Goal: Task Accomplishment & Management: Complete application form

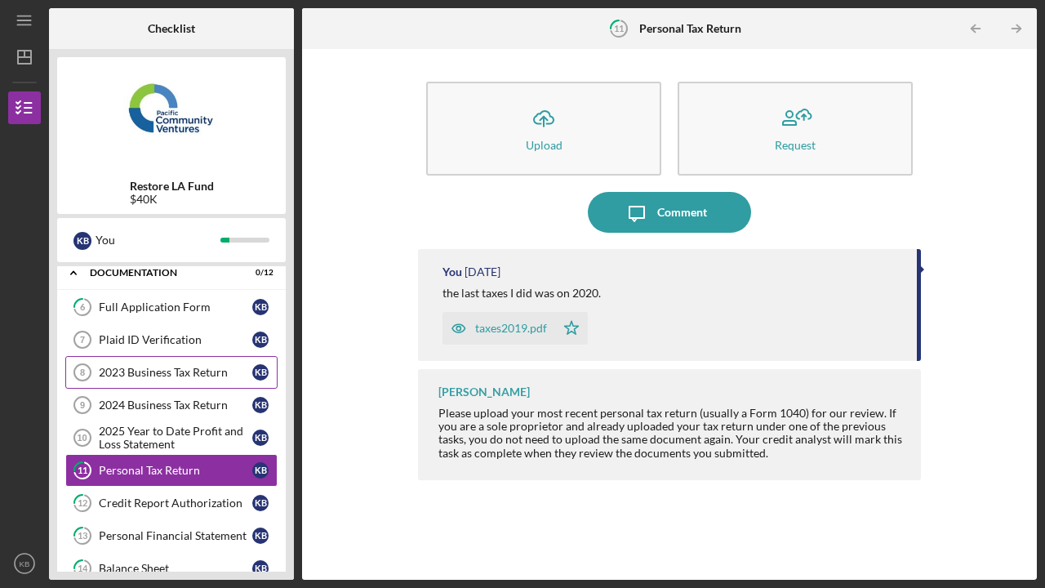
scroll to position [47, 0]
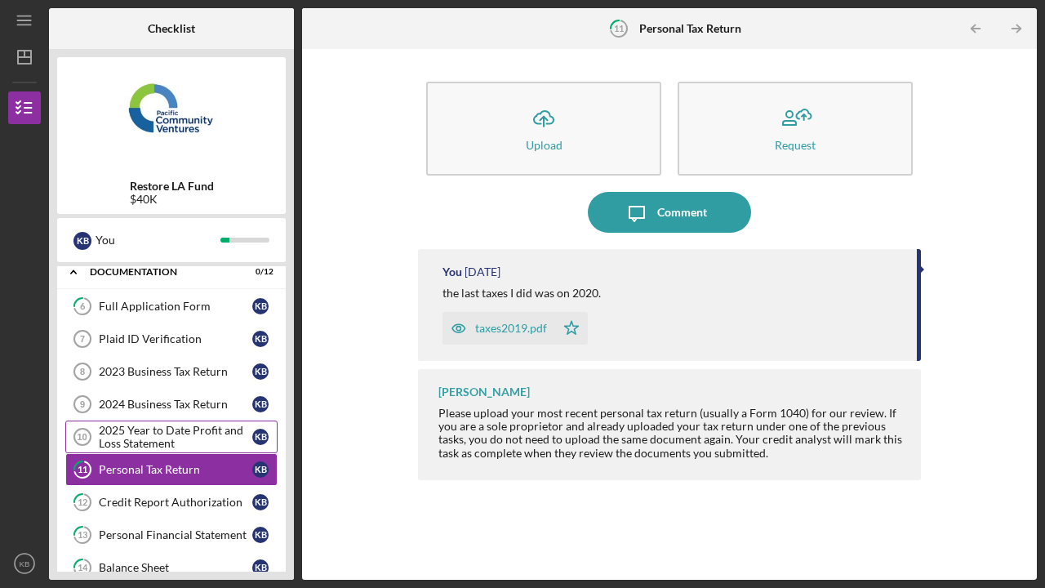
click at [190, 438] on div "2025 Year to Date Profit and Loss Statement" at bounding box center [176, 437] width 154 height 26
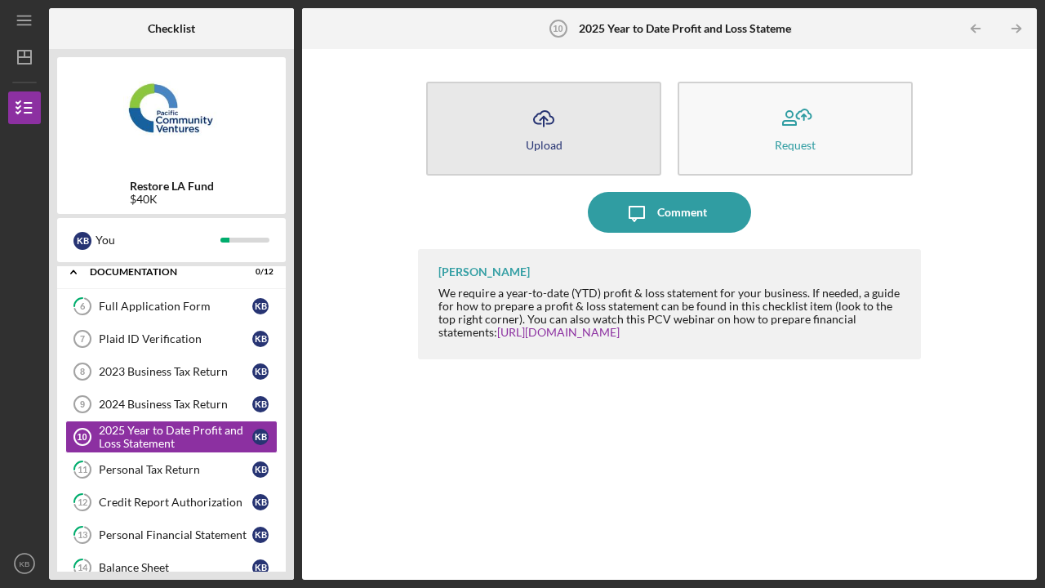
click at [571, 134] on button "Icon/Upload Upload" at bounding box center [543, 129] width 235 height 94
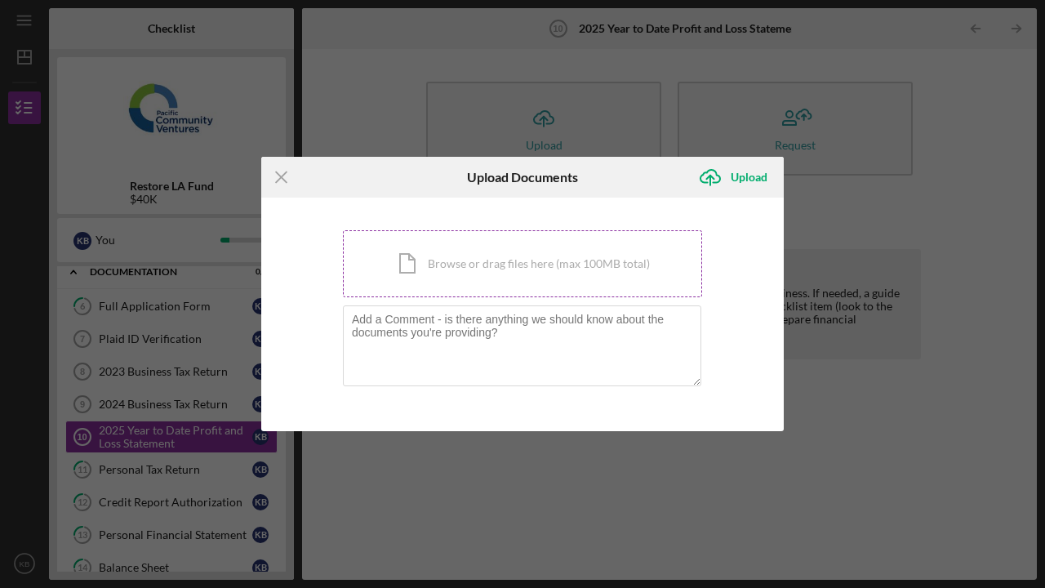
click at [523, 279] on div "Icon/Document Browse or drag files here (max 100MB total) Tap to choose files o…" at bounding box center [522, 263] width 359 height 67
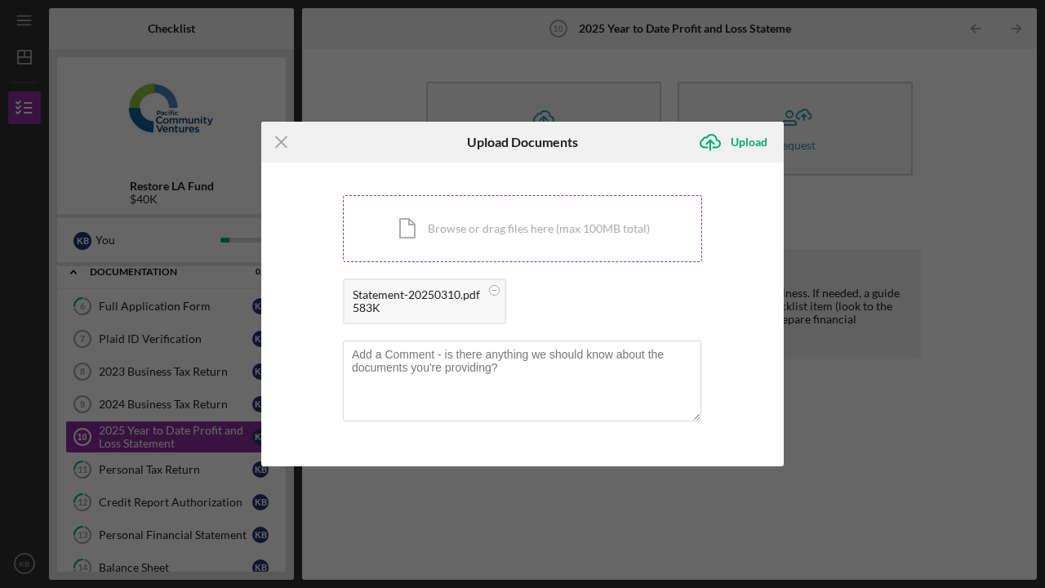
click at [621, 236] on div "Icon/Document Browse or drag files here (max 100MB total) Tap to choose files o…" at bounding box center [522, 228] width 359 height 67
click at [555, 238] on div "Icon/Document Browse or drag files here (max 100MB total) Tap to choose files o…" at bounding box center [522, 228] width 359 height 67
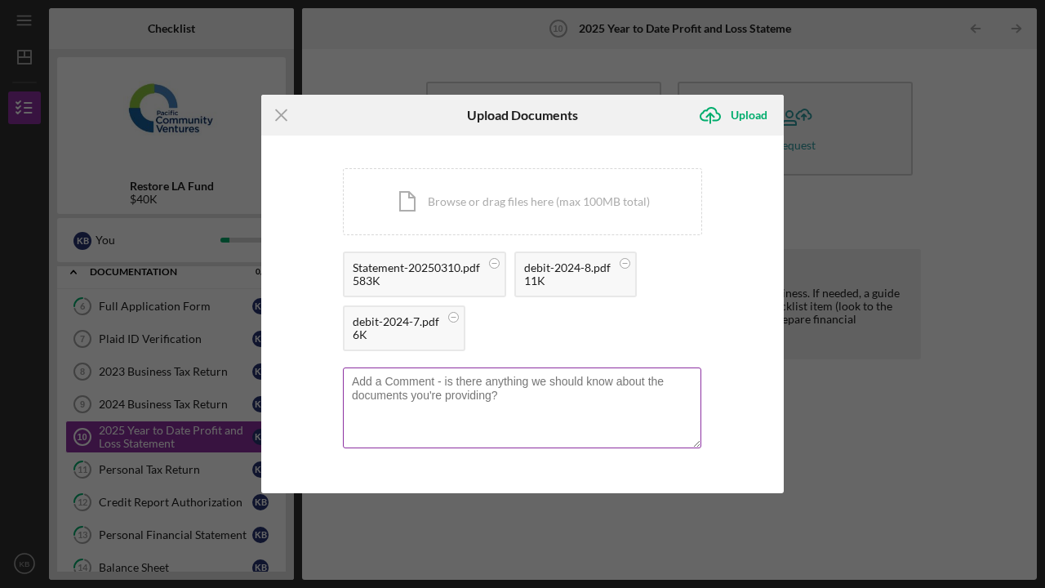
click at [637, 400] on textarea at bounding box center [522, 408] width 359 height 80
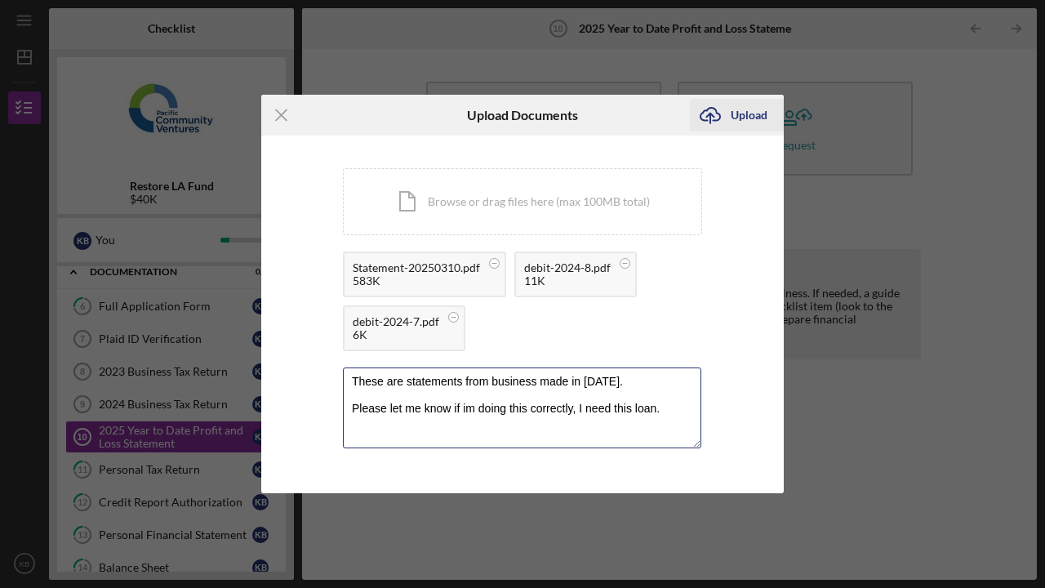
type textarea "These are statements from business made in [DATE]. Please let me know if im doi…"
click at [743, 119] on div "Upload" at bounding box center [749, 115] width 37 height 33
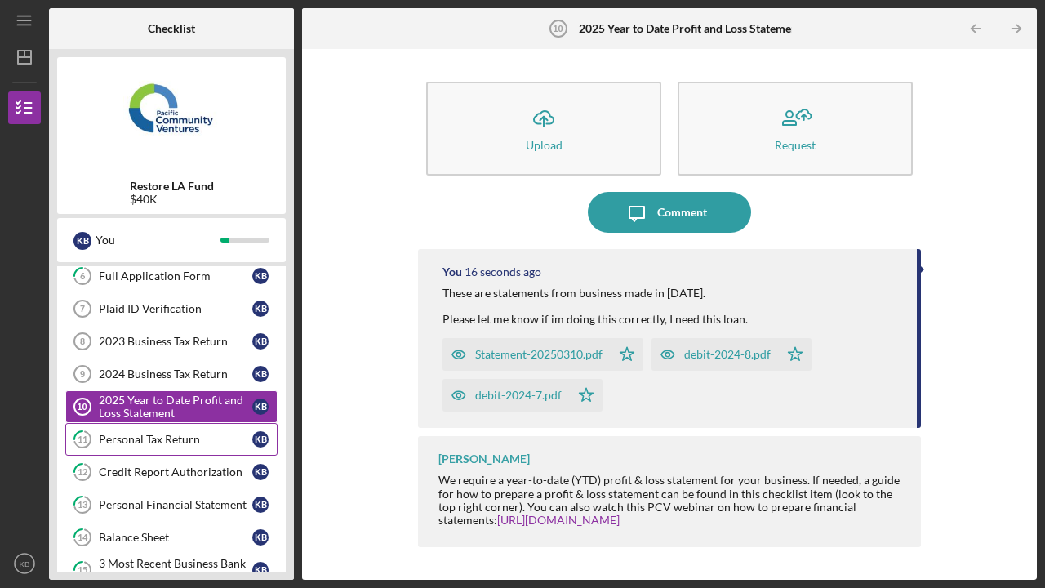
scroll to position [60, 0]
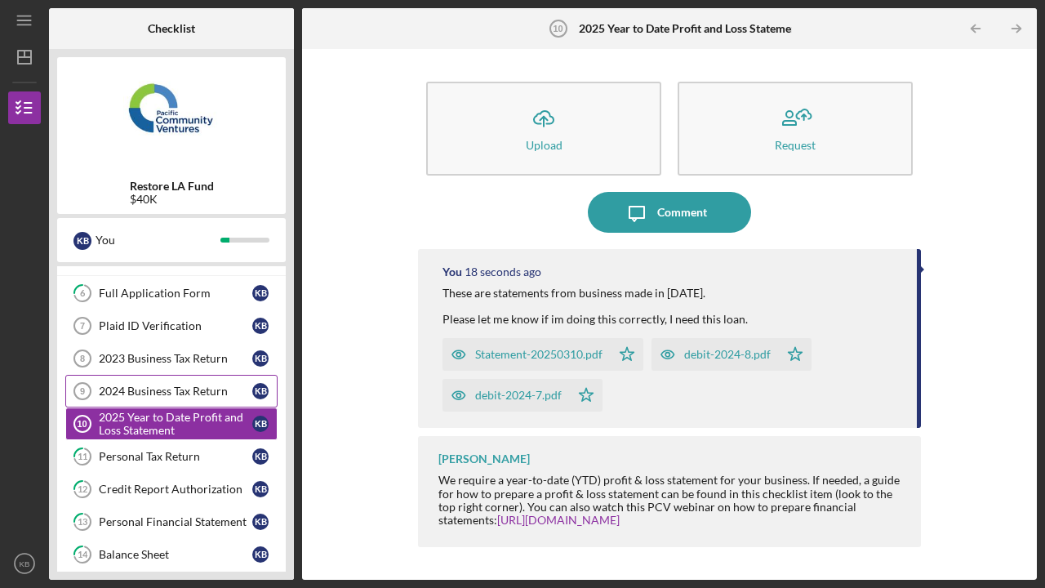
click at [171, 391] on div "2024 Business Tax Return" at bounding box center [176, 391] width 154 height 13
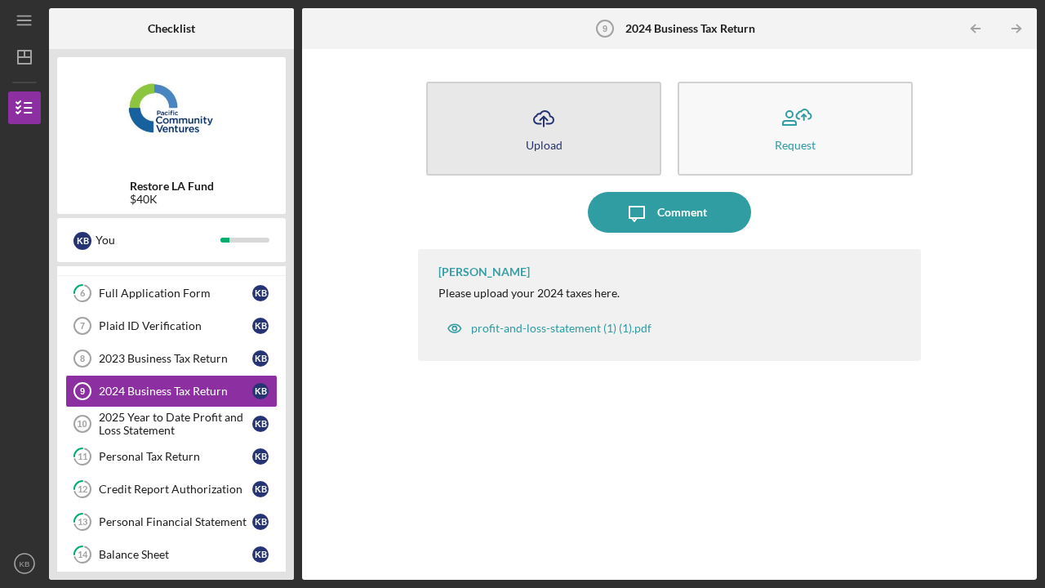
click at [524, 143] on button "Icon/Upload Upload" at bounding box center [543, 129] width 235 height 94
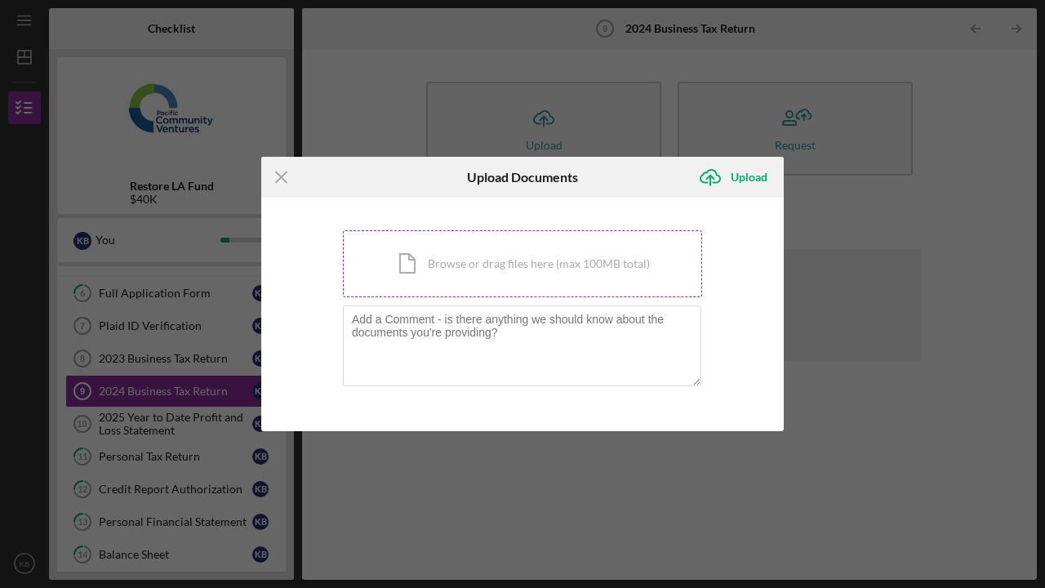
click at [550, 261] on div "Icon/Document Browse or drag files here (max 100MB total) Tap to choose files o…" at bounding box center [522, 263] width 359 height 67
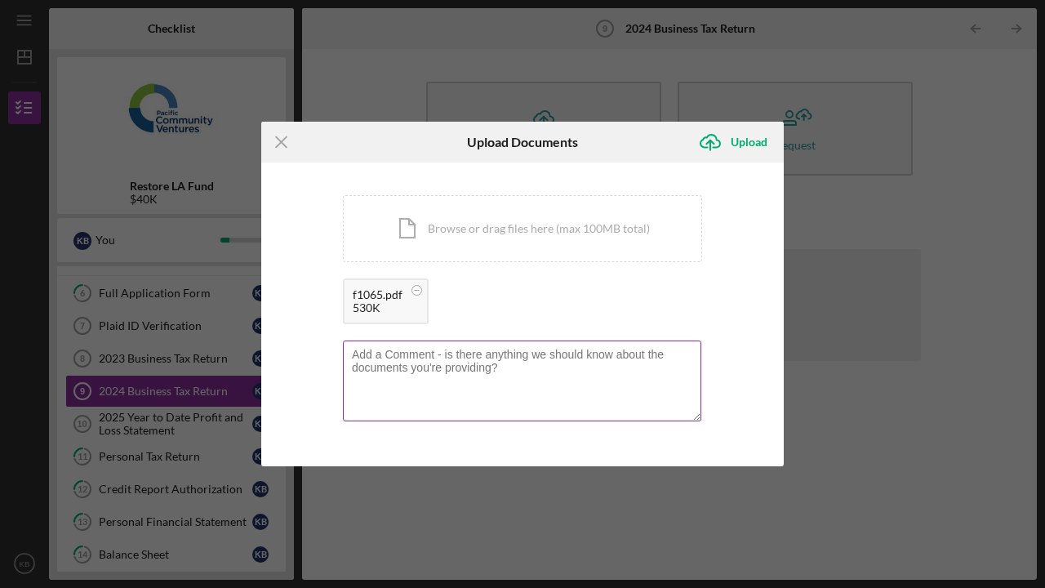
click at [622, 352] on textarea at bounding box center [522, 381] width 359 height 80
type textarea "these are personal taxes business was founded in [DATE]. Let me know if im doin…"
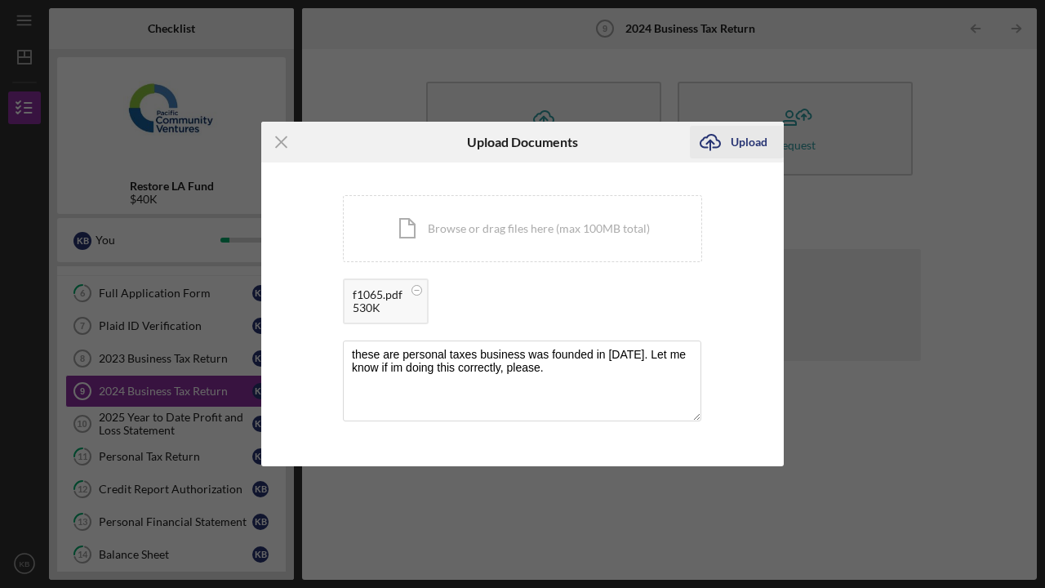
click at [738, 142] on div "Upload" at bounding box center [749, 142] width 37 height 33
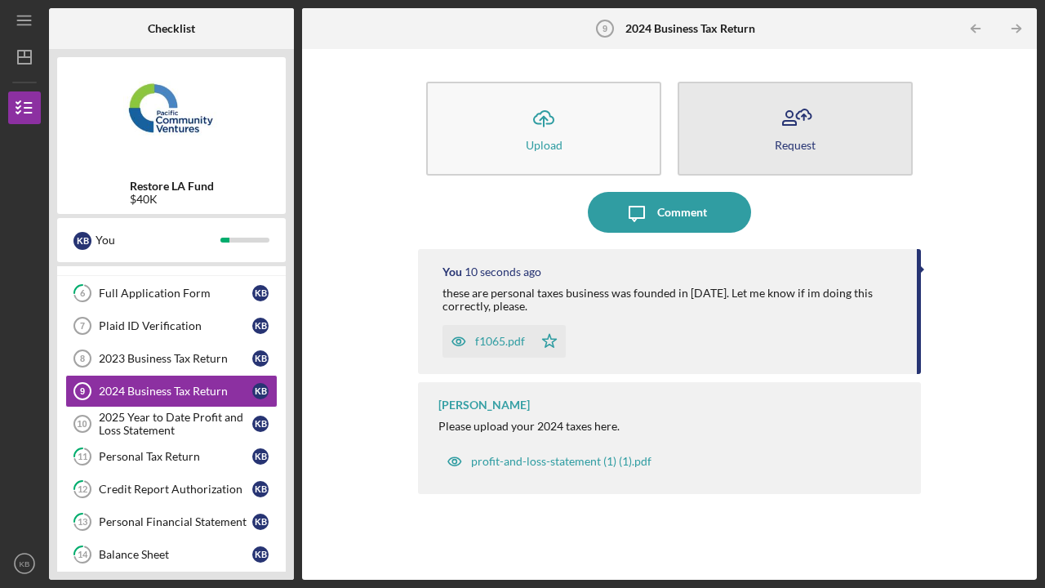
click at [795, 113] on icon "button" at bounding box center [795, 118] width 41 height 41
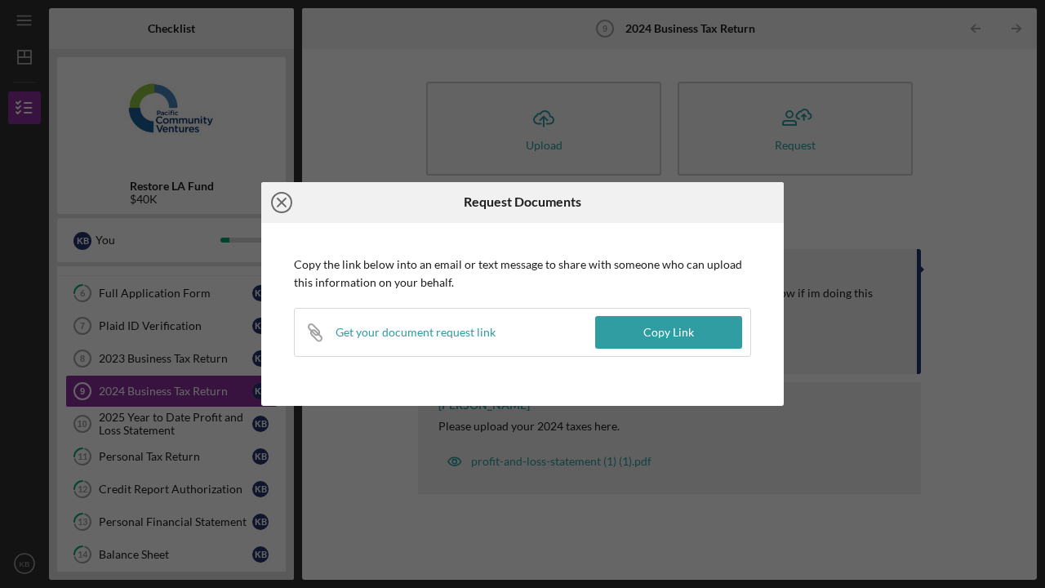
click at [278, 205] on icon "Icon/Close" at bounding box center [281, 202] width 41 height 41
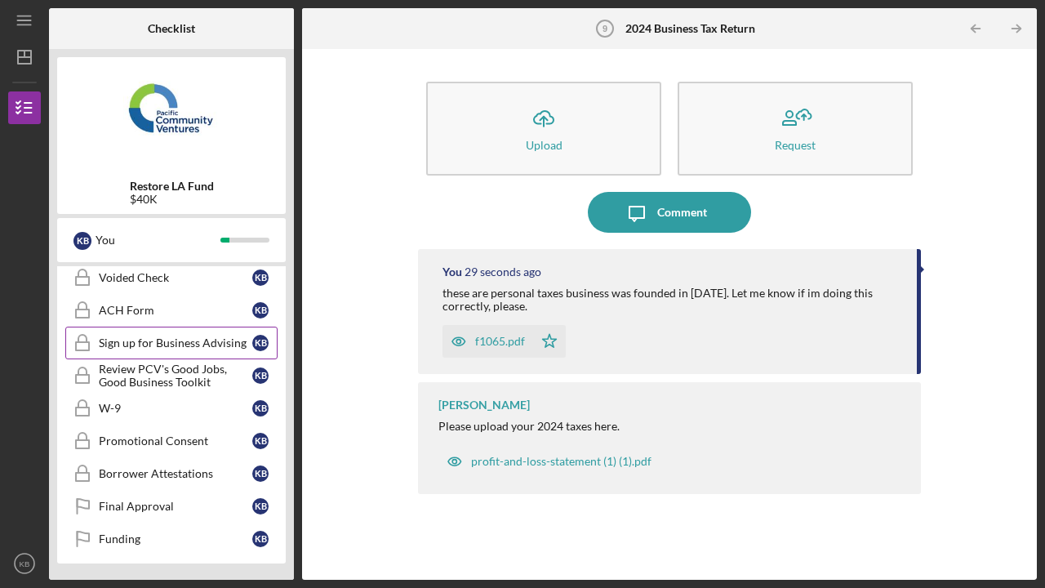
scroll to position [722, 0]
